Goal: Task Accomplishment & Management: Manage account settings

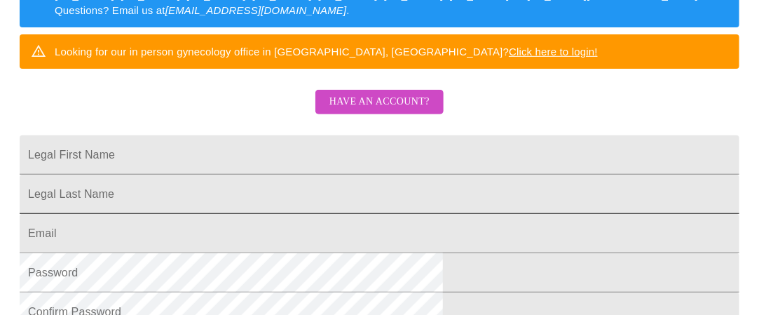
scroll to position [280, 0]
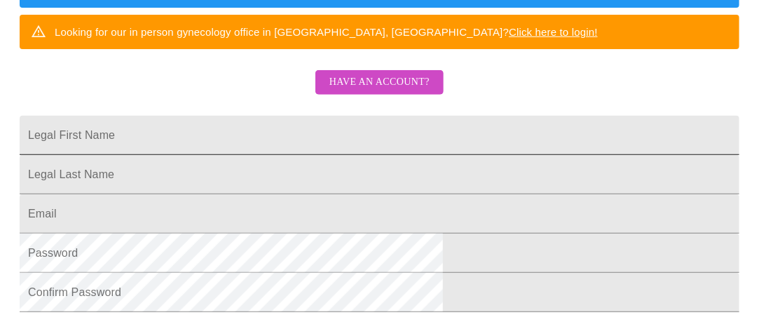
click at [337, 142] on input "Legal First Name" at bounding box center [380, 135] width 720 height 39
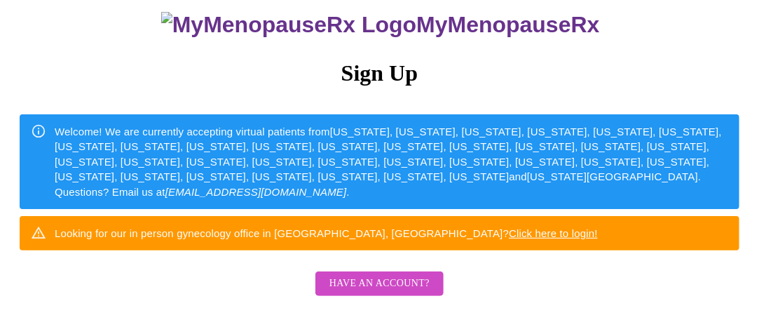
scroll to position [0, 0]
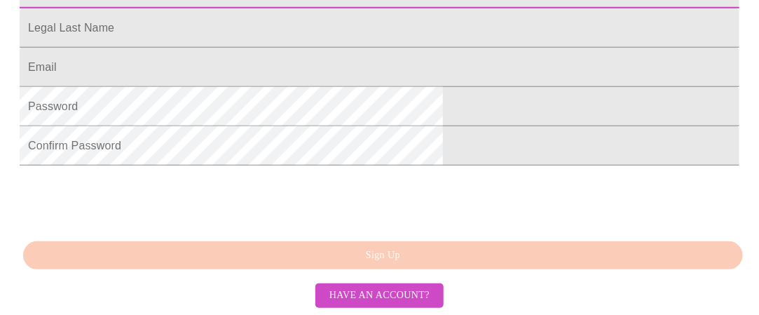
click at [388, 294] on span "Have an account?" at bounding box center [379, 296] width 100 height 18
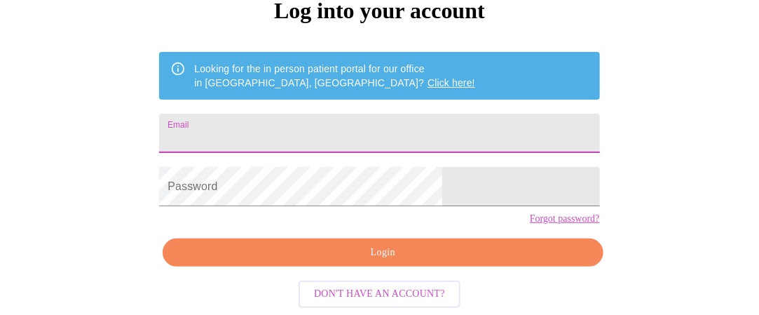
drag, startPoint x: 364, startPoint y: 101, endPoint x: 359, endPoint y: 93, distance: 9.5
click at [365, 114] on input "Email" at bounding box center [379, 133] width 440 height 39
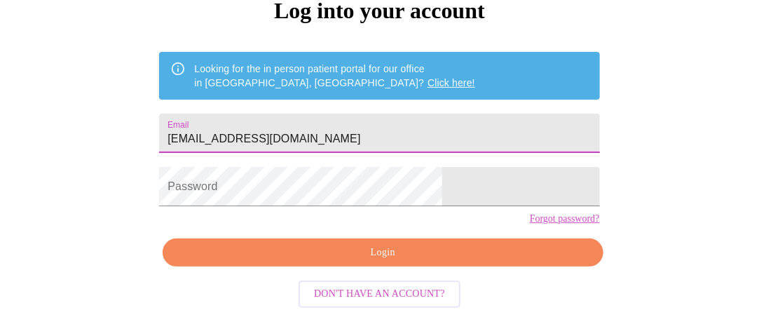
type input "[EMAIL_ADDRESS][DOMAIN_NAME]"
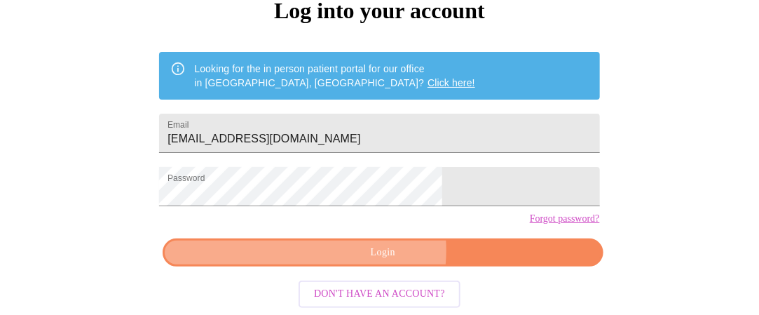
drag, startPoint x: 368, startPoint y: 252, endPoint x: 364, endPoint y: 259, distance: 8.2
click at [367, 252] on span "Login" at bounding box center [383, 253] width 408 height 18
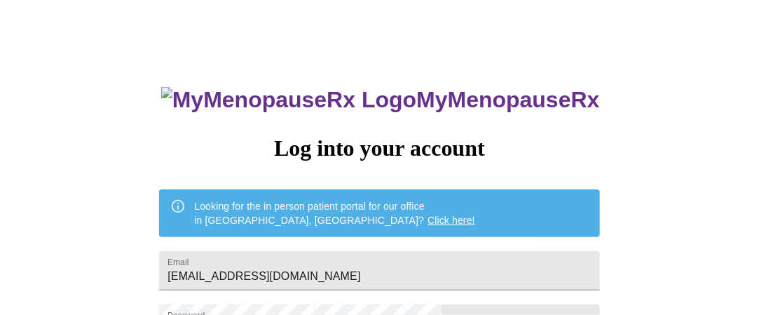
scroll to position [0, 0]
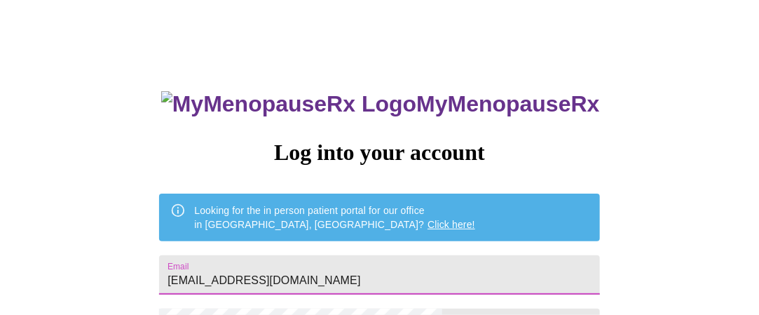
drag, startPoint x: 240, startPoint y: 285, endPoint x: 104, endPoint y: 235, distance: 144.5
click at [110, 269] on div "MyMenopauseRx Log into your account Looking for the in person patient portal fo…" at bounding box center [380, 195] width 748 height 378
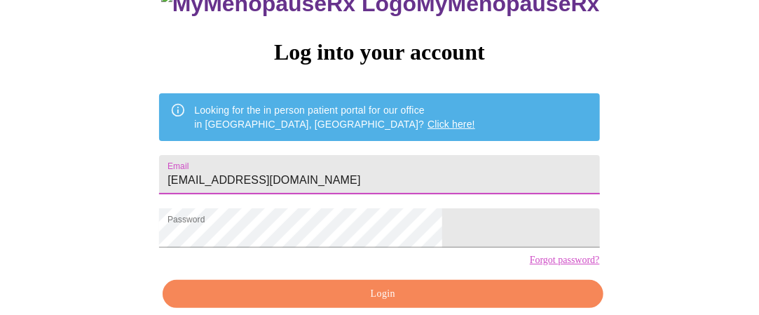
scroll to position [140, 0]
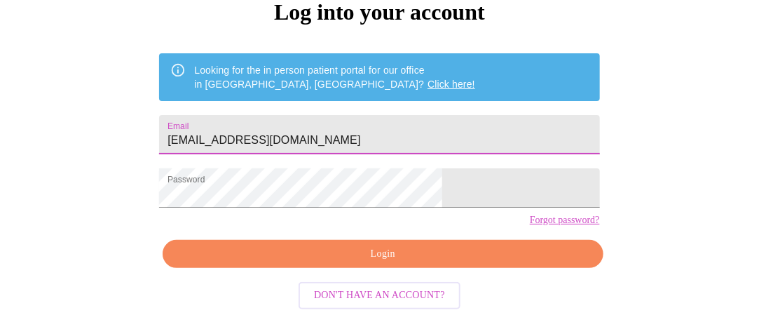
type input "[EMAIL_ADDRESS][DOMAIN_NAME]"
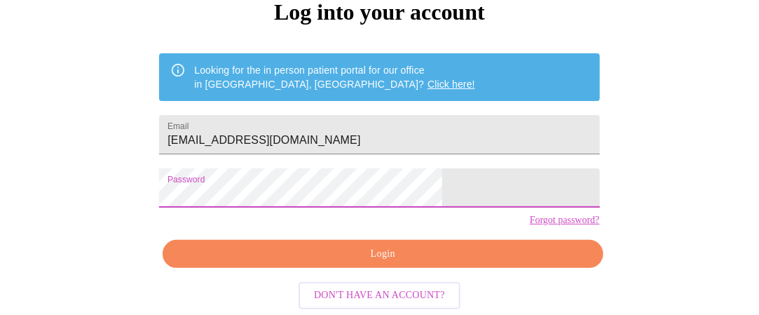
click at [171, 198] on html "MyMenopauseRx Log into your account Looking for the in person patient portal fo…" at bounding box center [379, 54] width 759 height 389
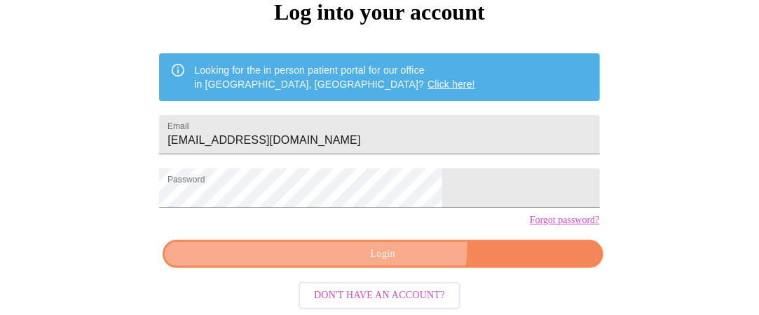
click at [392, 263] on span "Login" at bounding box center [383, 254] width 408 height 18
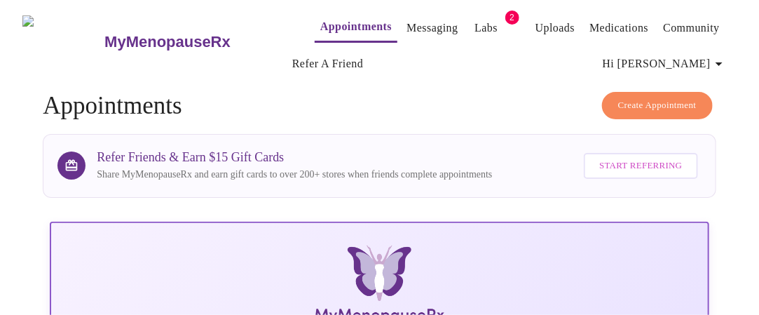
click at [329, 17] on link "Appointments" at bounding box center [355, 27] width 71 height 20
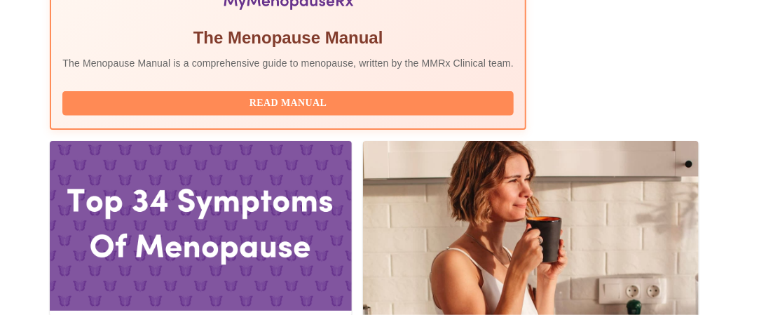
scroll to position [491, 0]
